Goal: Task Accomplishment & Management: Manage account settings

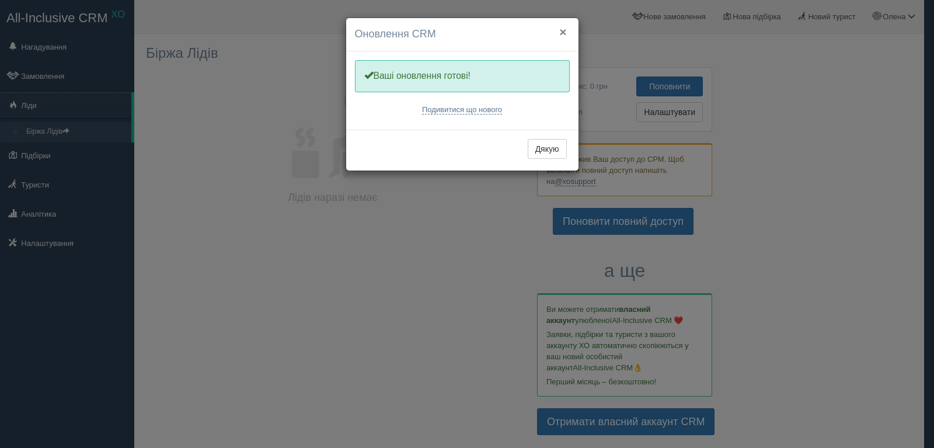
click at [563, 31] on button "×" at bounding box center [562, 32] width 7 height 12
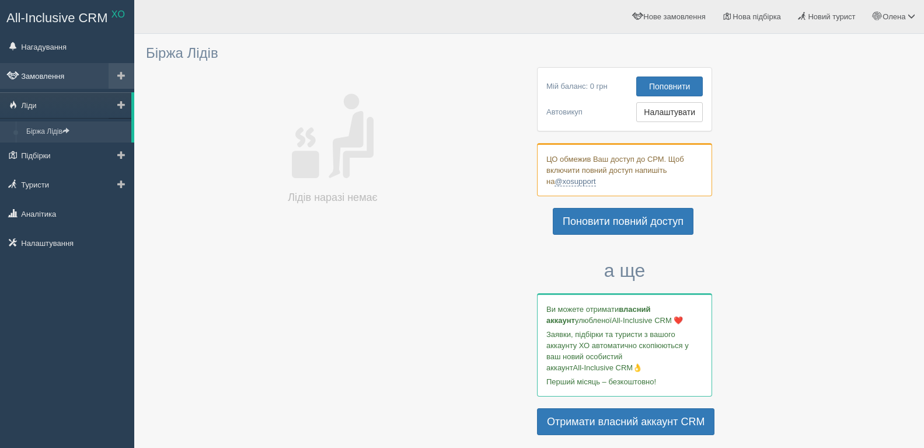
click at [56, 77] on link "Замовлення" at bounding box center [67, 76] width 134 height 26
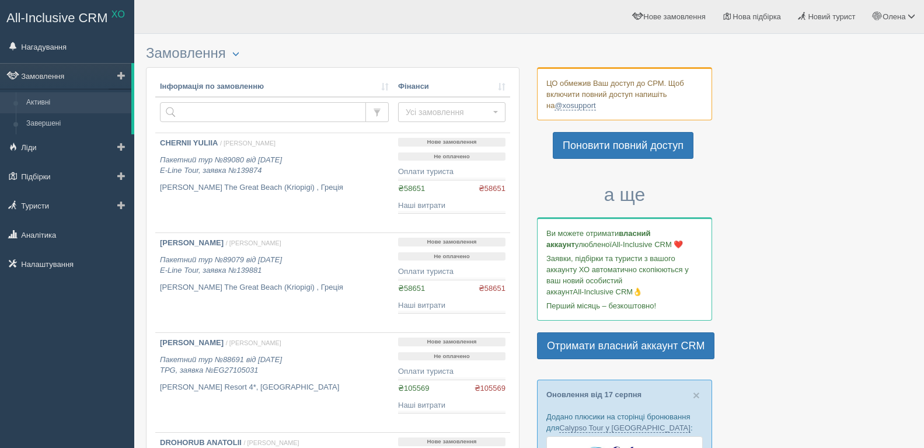
click at [58, 105] on link "Активні" at bounding box center [76, 102] width 110 height 21
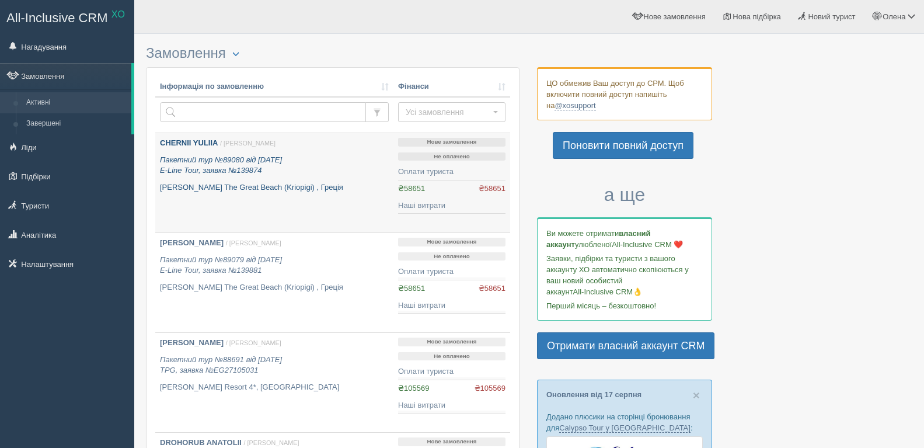
click at [238, 170] on icon "Пакетний тур №89080 від 19.08.2025 E-Line Tour, заявка №139874" at bounding box center [221, 165] width 122 height 20
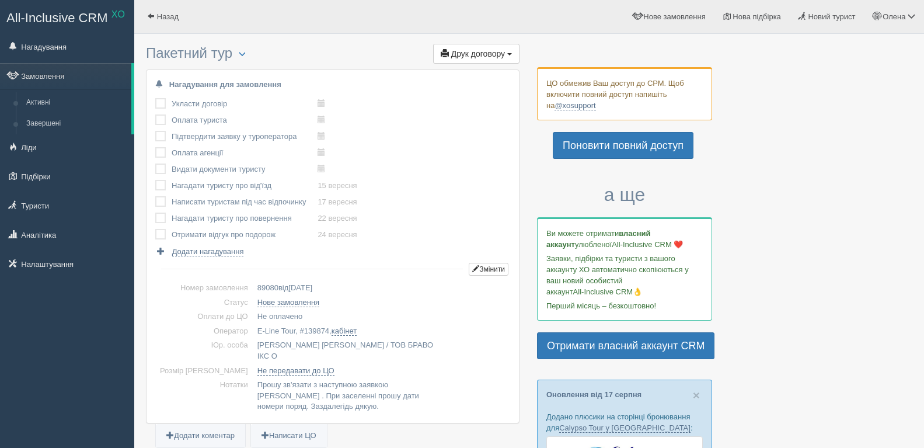
click at [538, 300] on div "Ви можете отримати власний аккаунт улюбленої All-Inclusive CRM ❤️ Заявки, підбі…" at bounding box center [624, 269] width 175 height 104
click at [472, 56] on span "Друк договору" at bounding box center [478, 53] width 54 height 9
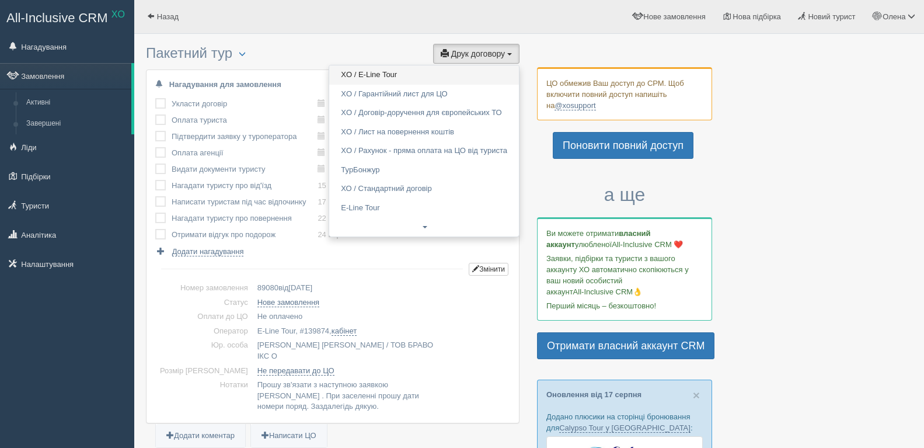
click at [459, 78] on link "XO / E-Line Tour" at bounding box center [424, 74] width 190 height 19
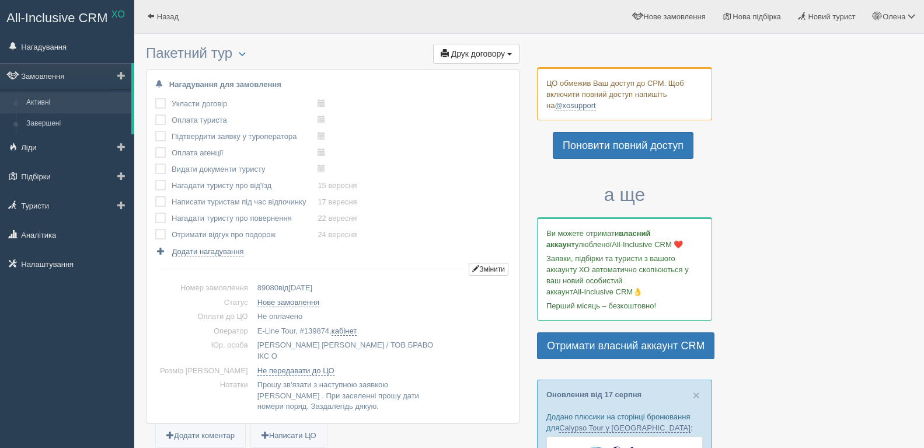
click at [44, 100] on link "Активні" at bounding box center [76, 102] width 110 height 21
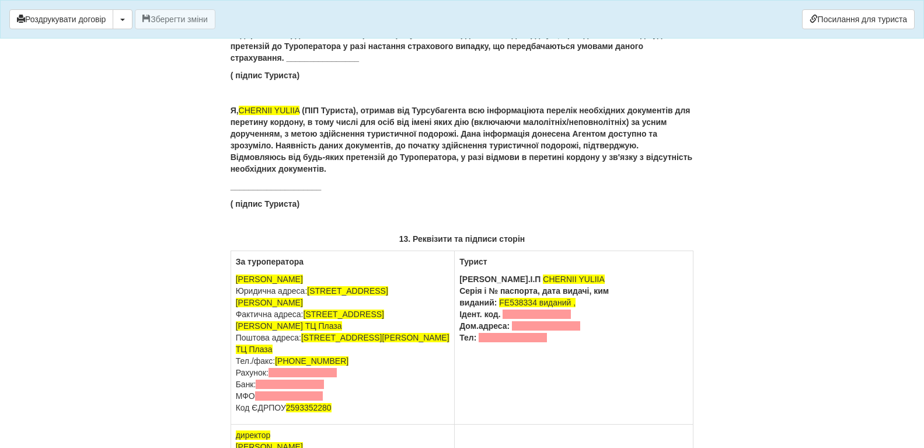
scroll to position [7473, 0]
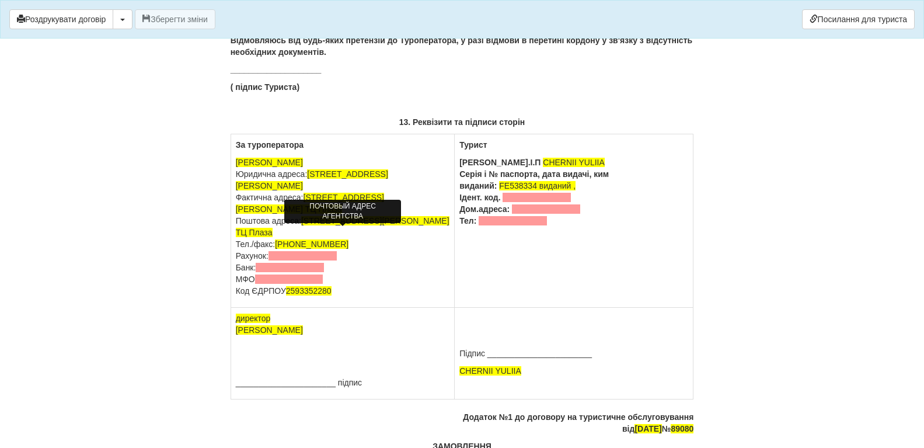
drag, startPoint x: 235, startPoint y: 233, endPoint x: 329, endPoint y: 246, distance: 94.9
click at [329, 246] on p "ФОП Солодковська Олена Валеріівна Юридична адреса: 32300 Хмельницька обл., м.Ка…" at bounding box center [343, 226] width 214 height 140
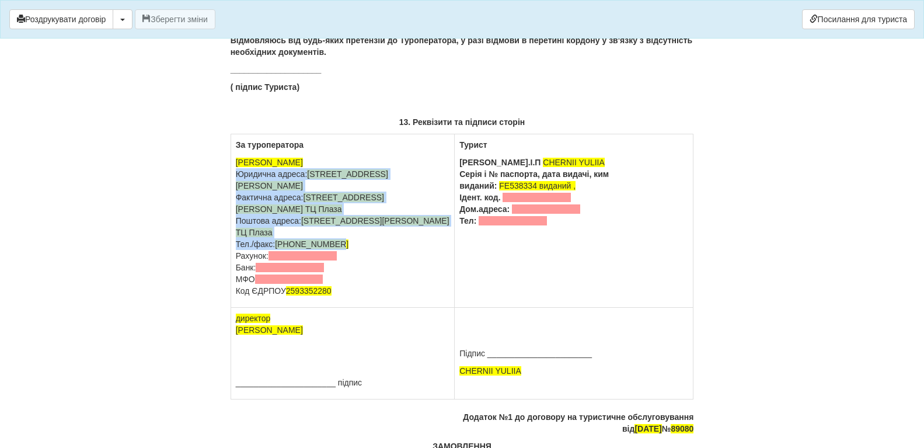
drag, startPoint x: 234, startPoint y: 207, endPoint x: 440, endPoint y: 276, distance: 217.3
click at [440, 276] on td "За туроператора ФОП Солодковська Олена Валеріівна Юридична адреса: 32300 Хмельн…" at bounding box center [343, 220] width 224 height 173
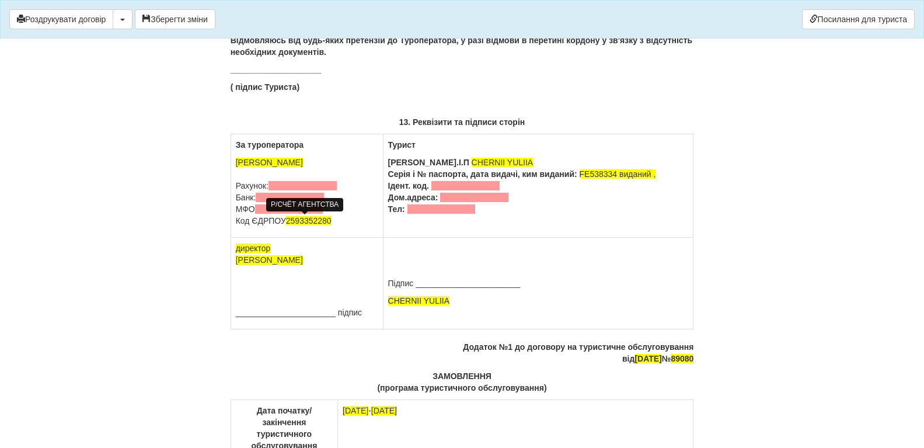
click at [276, 190] on span at bounding box center [303, 185] width 68 height 9
click at [259, 214] on span at bounding box center [289, 208] width 68 height 9
click at [268, 202] on span at bounding box center [290, 197] width 68 height 9
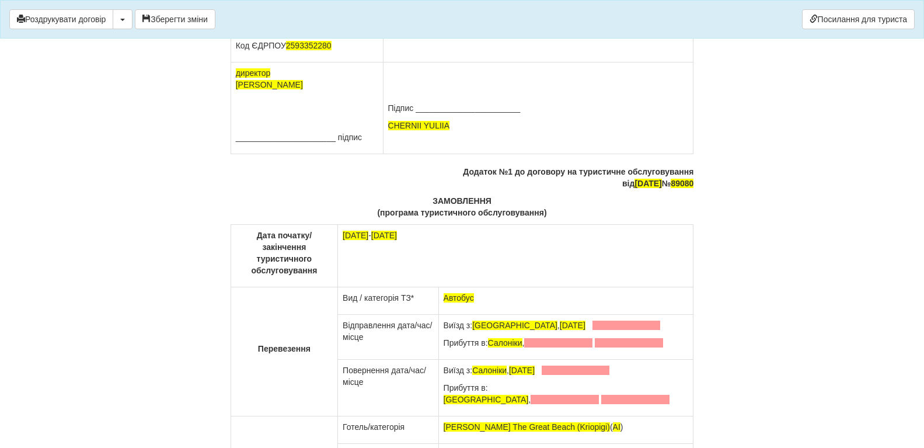
scroll to position [7590, 0]
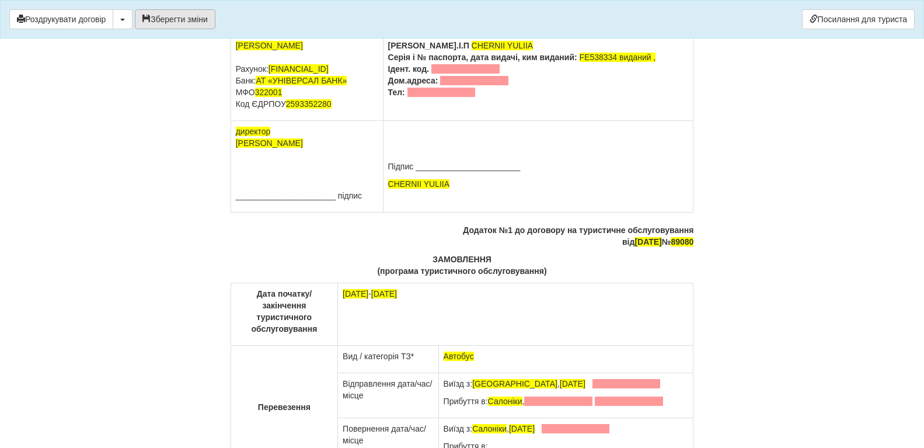
click at [176, 24] on button "Зберегти зміни" at bounding box center [175, 19] width 81 height 20
click at [124, 22] on button "button" at bounding box center [123, 19] width 20 height 20
click at [128, 43] on link "Скачати PDF" at bounding box center [159, 43] width 92 height 19
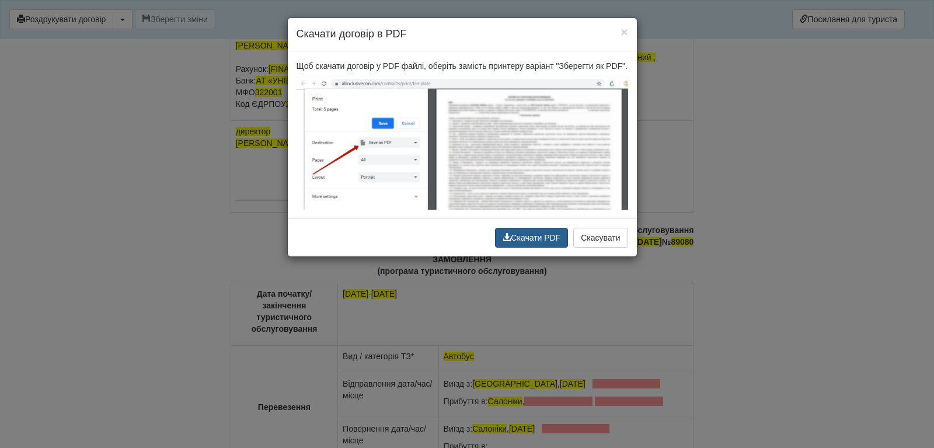
click at [514, 235] on button "Скачати PDF" at bounding box center [531, 238] width 73 height 20
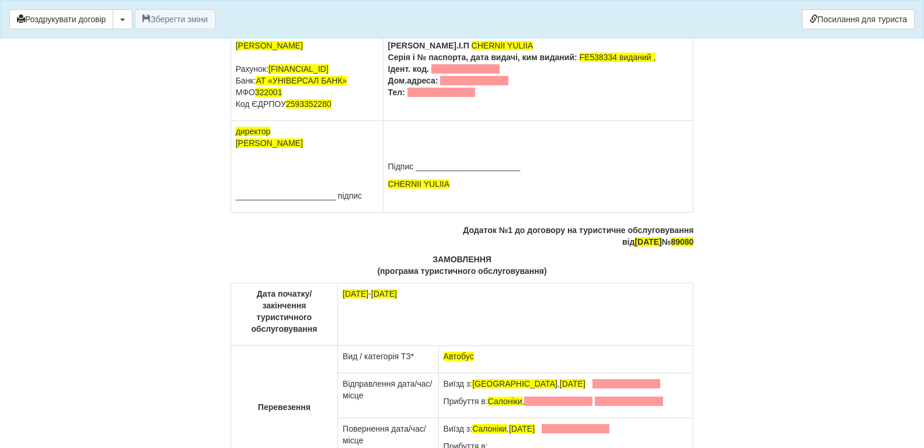
drag, startPoint x: 235, startPoint y: 100, endPoint x: 326, endPoint y: 125, distance: 94.3
click at [326, 110] on p "ФОП Солодковська Олена Валеріівна Рахунок: UA493220010000026001340046450 Банк: …" at bounding box center [307, 75] width 142 height 70
copy p "Рахунок: UA493220010000026001340046450 Банк: АТ «УНІВЕРСАЛ БАНК» МФО 322001"
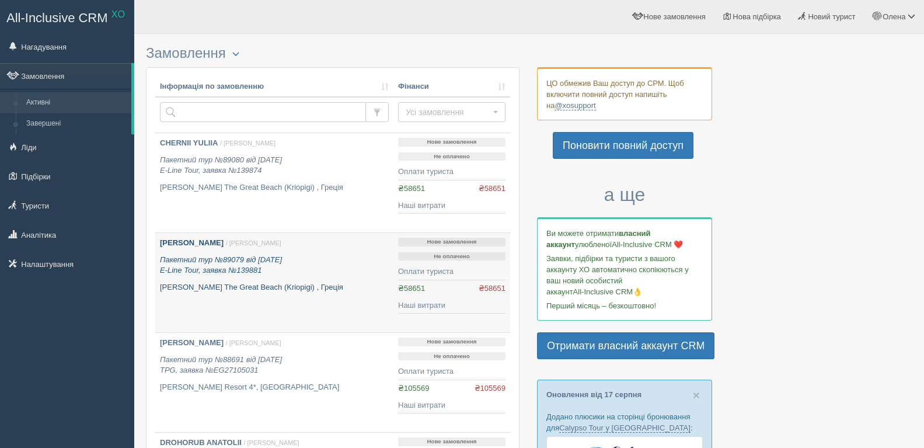
click at [175, 243] on b "[PERSON_NAME]" at bounding box center [192, 242] width 64 height 9
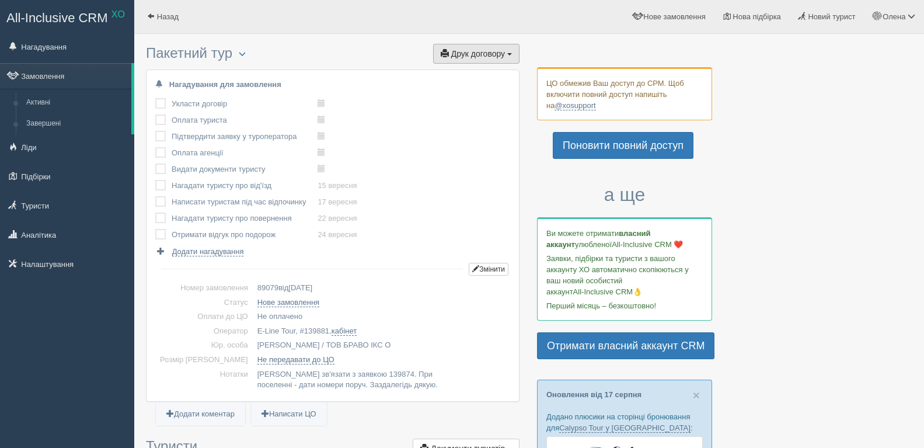
click at [469, 54] on span "Друк договору" at bounding box center [478, 53] width 54 height 9
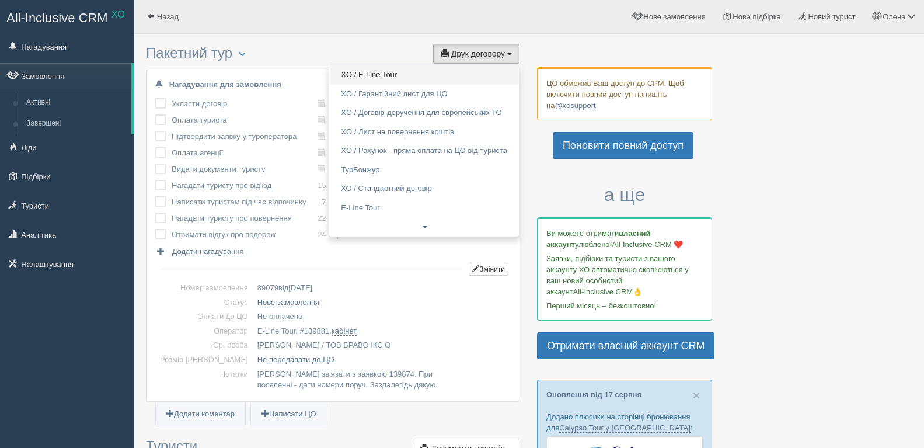
click at [458, 75] on link "XO / E-Line Tour" at bounding box center [424, 74] width 190 height 19
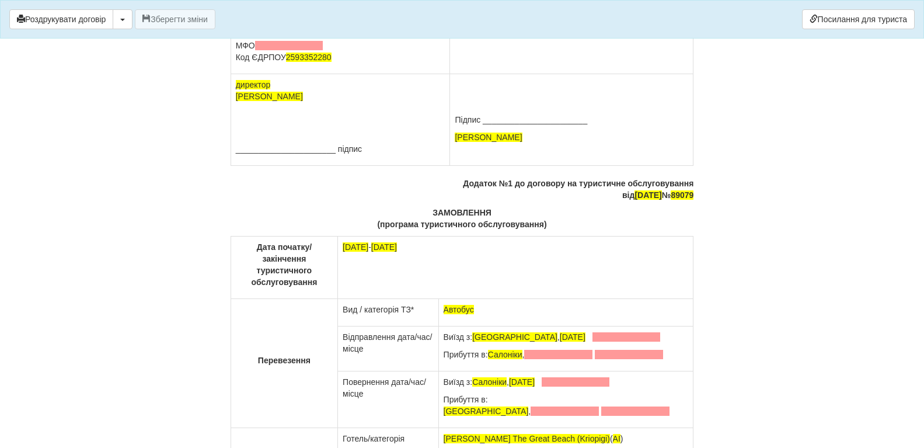
scroll to position [7532, 0]
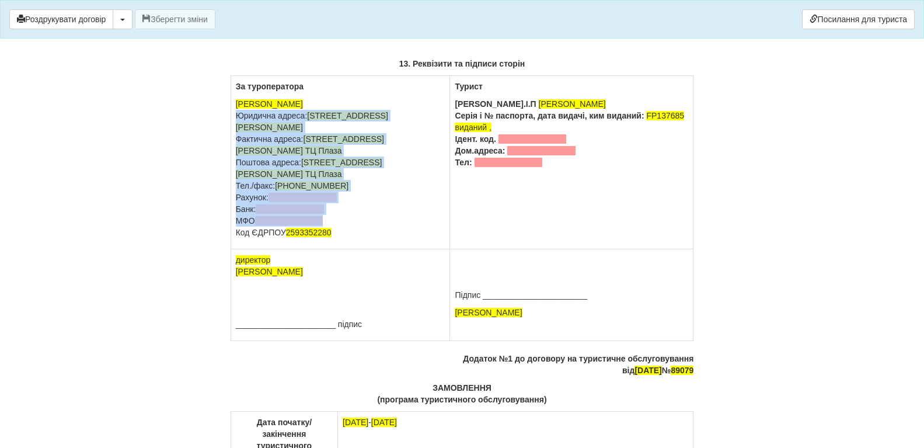
drag, startPoint x: 236, startPoint y: 151, endPoint x: 391, endPoint y: 251, distance: 184.5
click at [391, 238] on p "ФОП Солодковська Олена Валеріівна Юридична адреса: 32300 Хмельницька обл., м.Ка…" at bounding box center [341, 168] width 210 height 140
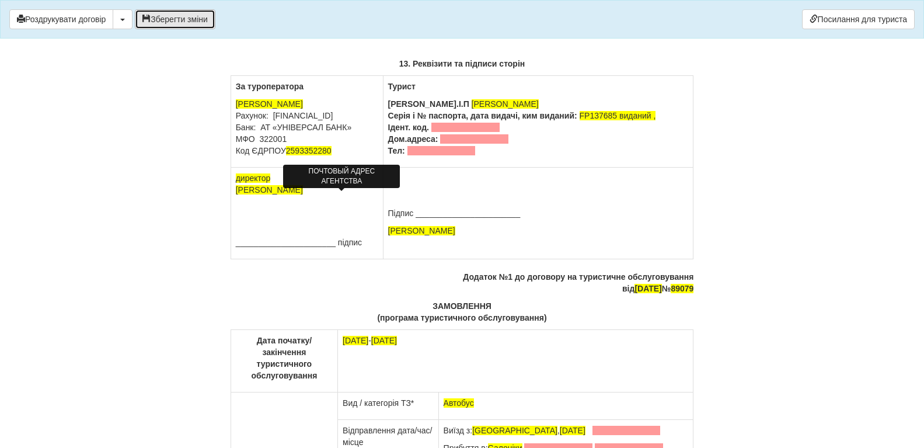
click at [190, 18] on button "Зберегти зміни" at bounding box center [175, 19] width 81 height 20
click at [92, 15] on button "Роздрукувати договір" at bounding box center [61, 19] width 104 height 20
